Goal: Transaction & Acquisition: Purchase product/service

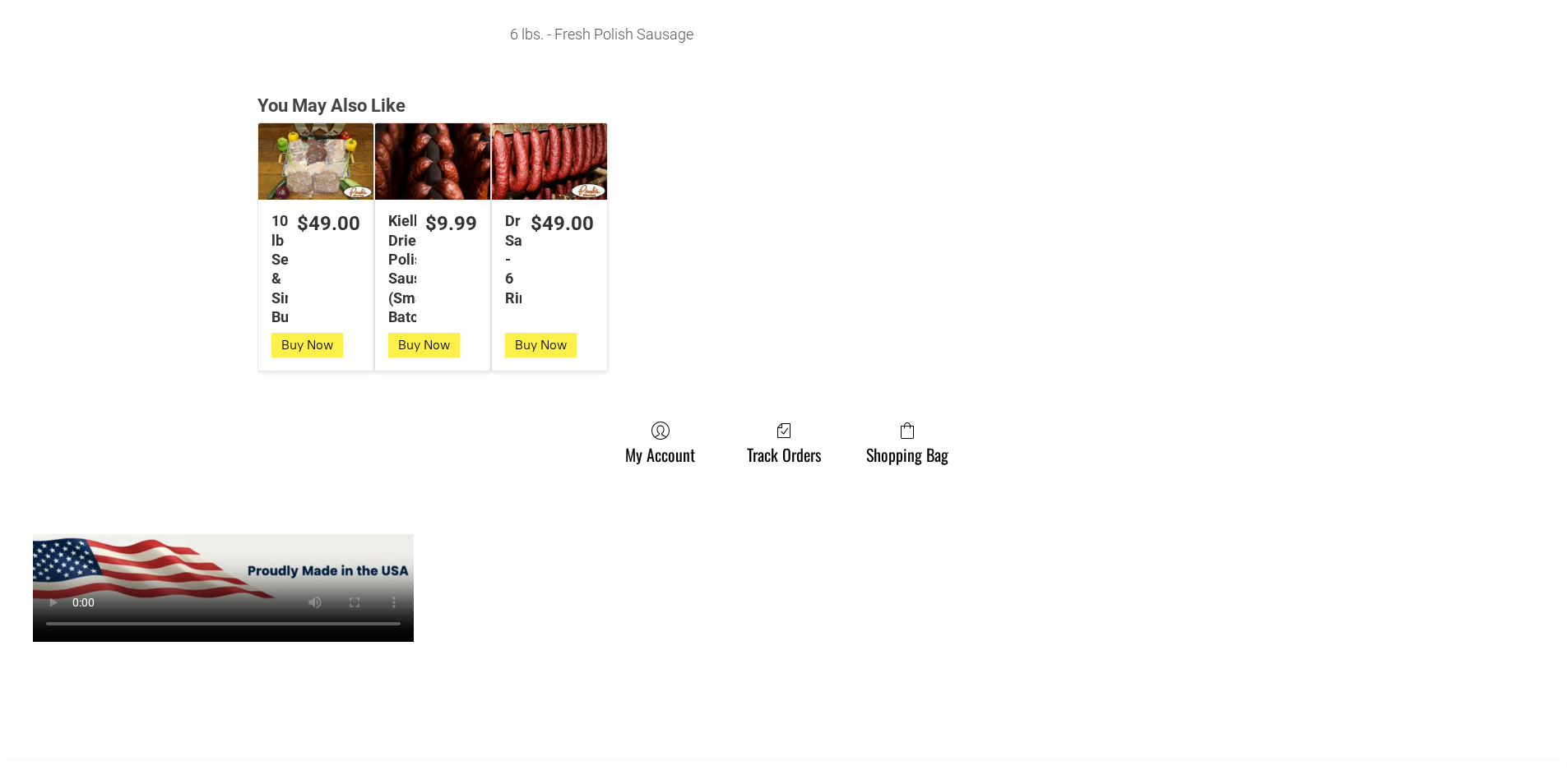
scroll to position [1233, 0]
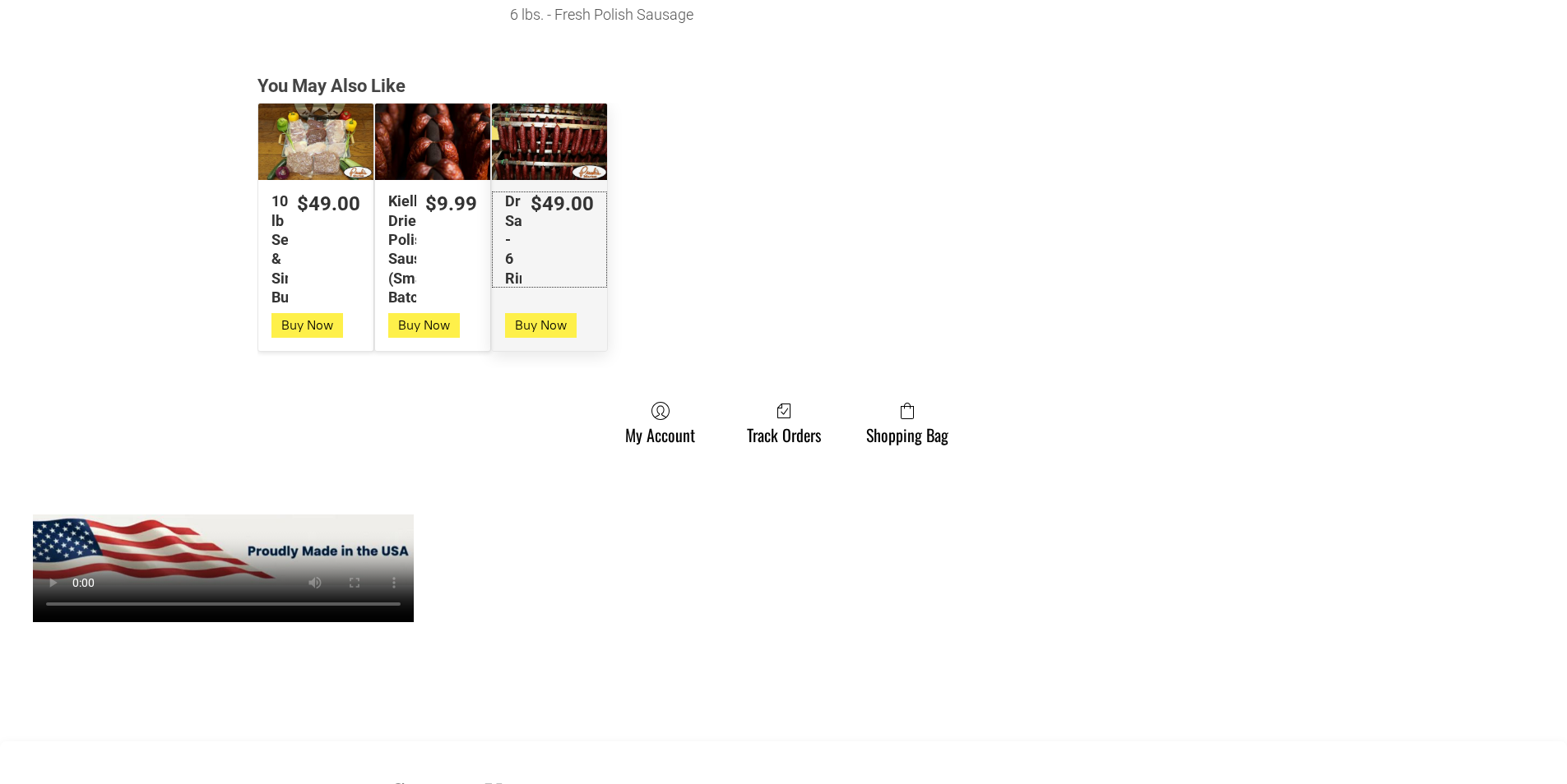
click at [602, 252] on link "$49.00 Dried Sausage - 6 Rings" at bounding box center [550, 239] width 116 height 96
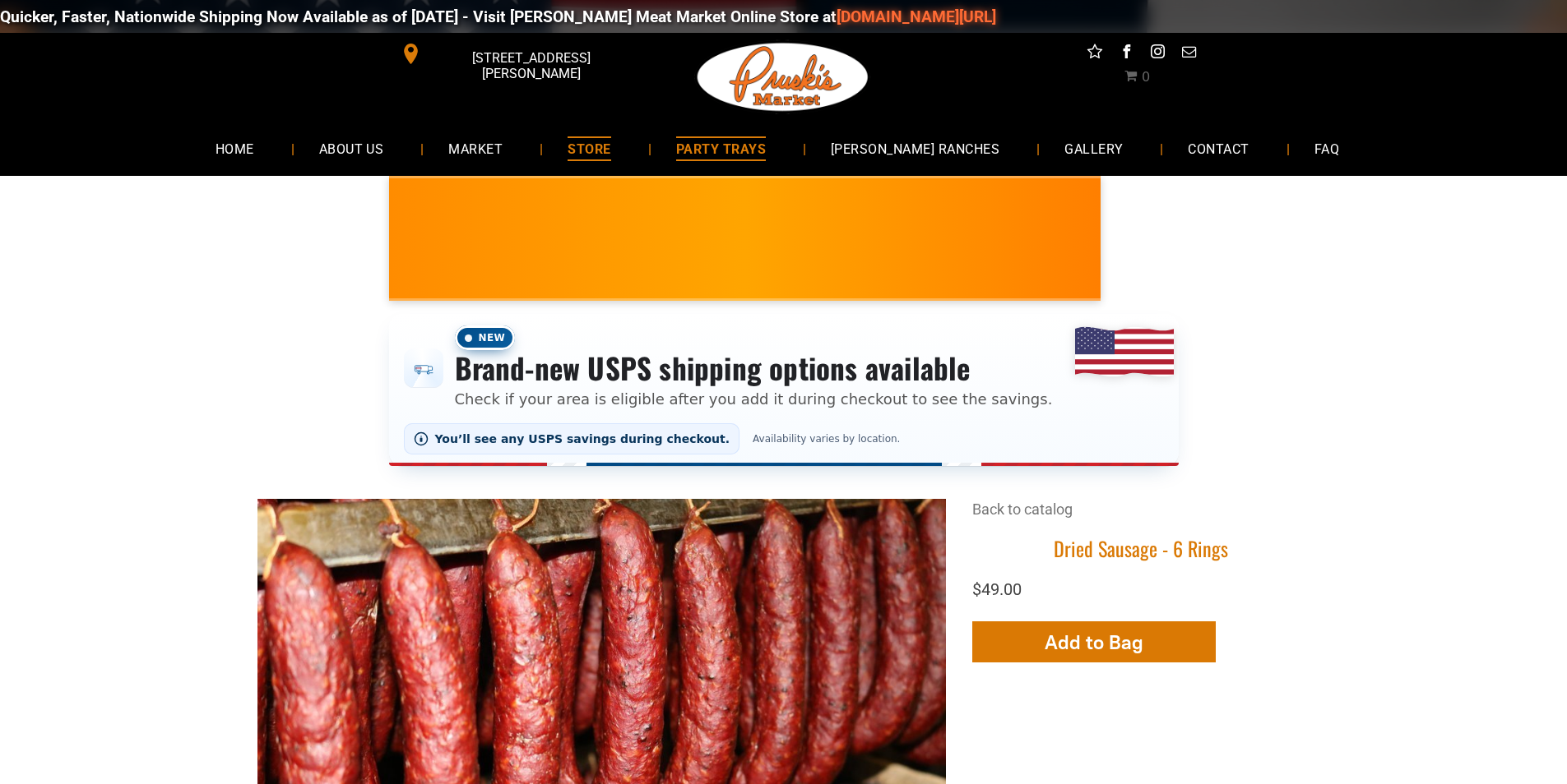
click at [702, 132] on link "PARTY TRAYS" at bounding box center [720, 147] width 139 height 44
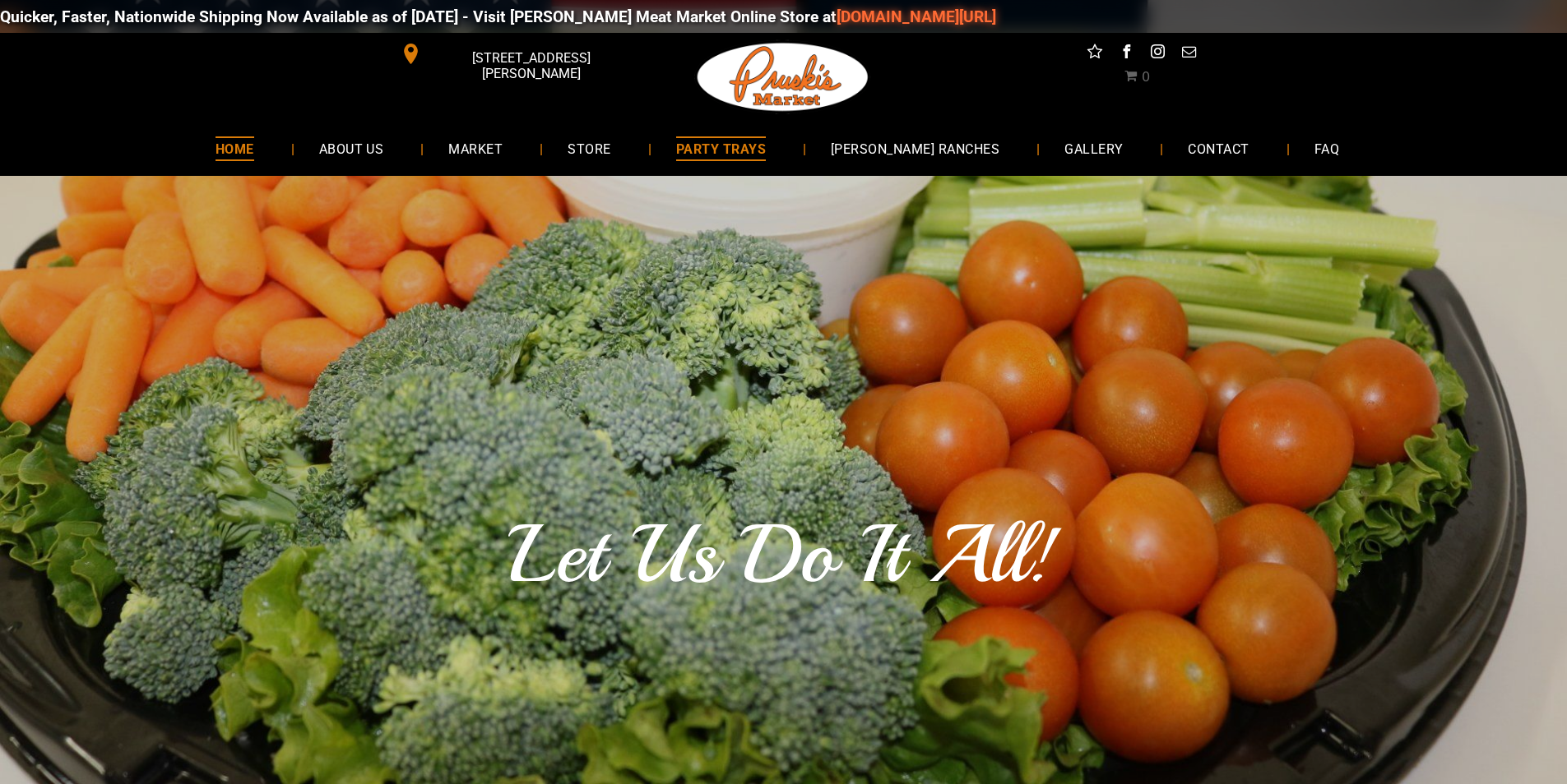
click at [254, 147] on span "HOME" at bounding box center [235, 148] width 39 height 24
